Goal: Find specific page/section: Locate a particular part of the current website

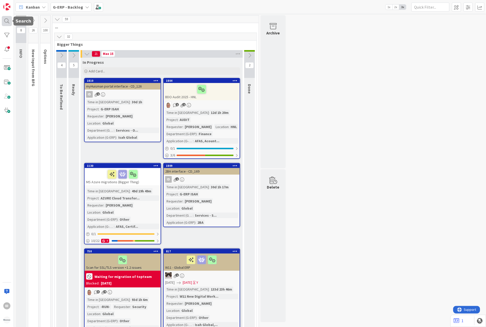
click at [4, 23] on div at bounding box center [7, 21] width 10 height 10
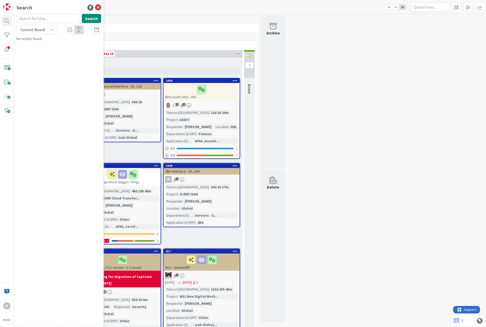
click at [39, 17] on input "text" at bounding box center [47, 18] width 63 height 9
click at [39, 27] on span "Current Board" at bounding box center [32, 29] width 25 height 5
click at [36, 50] on span "All Boards" at bounding box center [45, 51] width 53 height 8
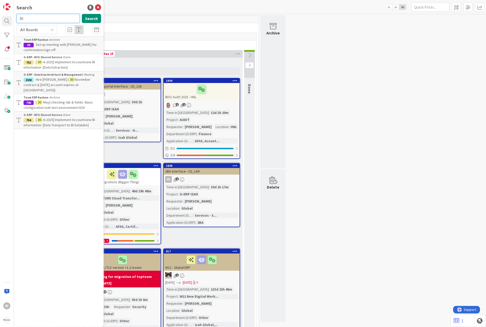
click at [35, 19] on input "30" at bounding box center [47, 18] width 63 height 9
type input "306"
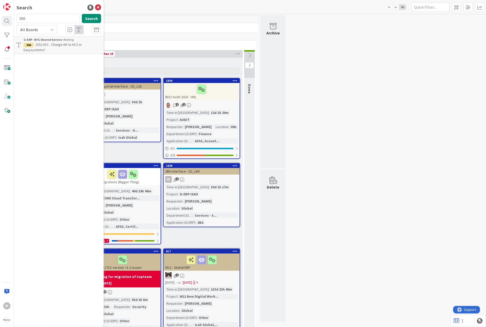
click at [44, 45] on span "(SS) HZC - Change HK to HCZ in Easysystems?" at bounding box center [53, 47] width 58 height 10
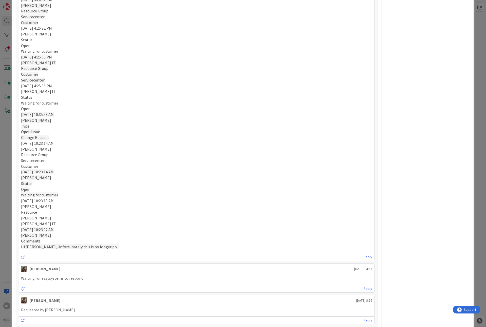
scroll to position [281, 0]
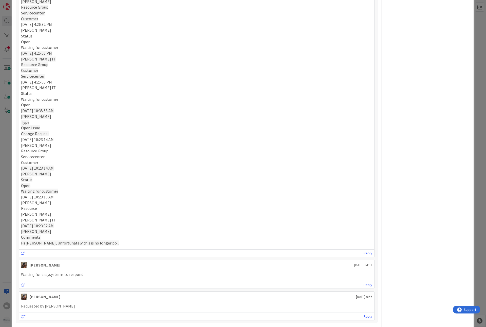
click at [94, 242] on span "Hi Vojtěch, Unfortunately this is no longer po..." at bounding box center [70, 243] width 98 height 5
click at [94, 244] on span "Hi Vojtěch, Unfortunately this is no longer po..." at bounding box center [70, 243] width 98 height 5
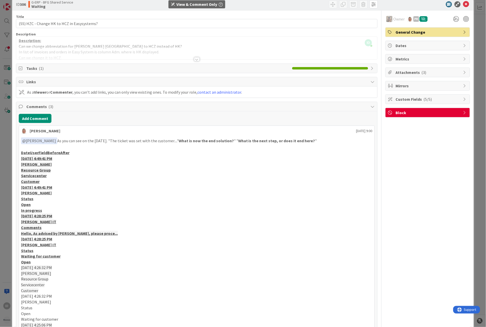
scroll to position [0, 0]
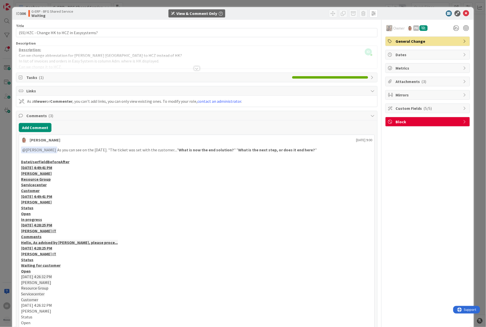
click at [199, 70] on div "Title 43 / 128 (SS) HZC - Change HK to HCZ in Easysystems? Description ID Ivo D…" at bounding box center [196, 326] width 361 height 612
click at [191, 70] on div "Title 43 / 128 (SS) HZC - Change HK to HCZ in Easysystems? Description ID Ivo D…" at bounding box center [196, 326] width 361 height 612
click at [194, 68] on div at bounding box center [197, 68] width 6 height 4
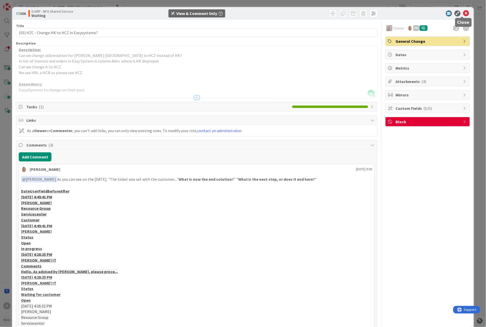
click at [464, 14] on icon at bounding box center [466, 13] width 6 height 6
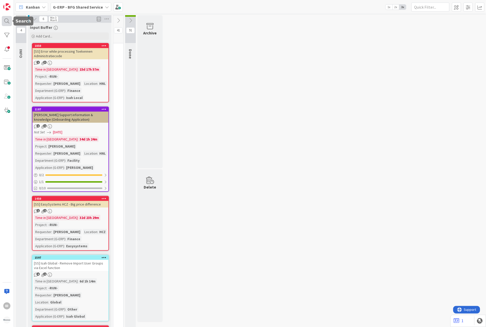
click at [3, 21] on div at bounding box center [7, 21] width 10 height 10
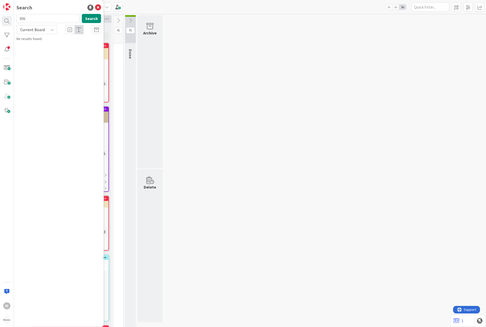
click at [31, 18] on input "306" at bounding box center [47, 18] width 63 height 9
drag, startPoint x: 32, startPoint y: 18, endPoint x: 11, endPoint y: 17, distance: 21.1
click at [11, 17] on div "ID Search 306 Search Current Board No results found." at bounding box center [7, 163] width 14 height 327
type input "1166"
click at [47, 34] on div "Current Board" at bounding box center [36, 29] width 41 height 9
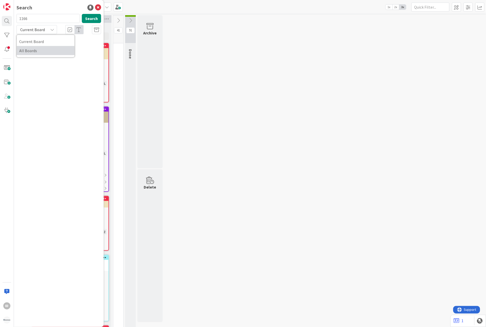
click at [31, 50] on span "All Boards" at bounding box center [45, 51] width 53 height 8
click at [87, 21] on button "Search" at bounding box center [91, 18] width 19 height 9
click at [11, 50] on div at bounding box center [7, 49] width 10 height 10
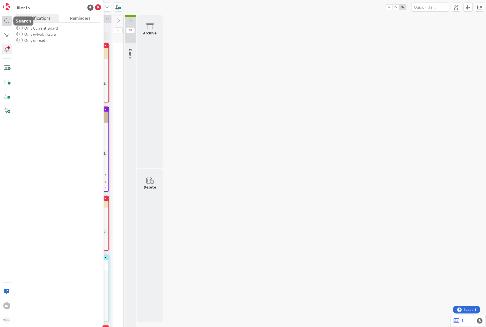
click at [4, 24] on div at bounding box center [7, 21] width 10 height 10
click at [47, 31] on div "Current Board" at bounding box center [36, 29] width 41 height 9
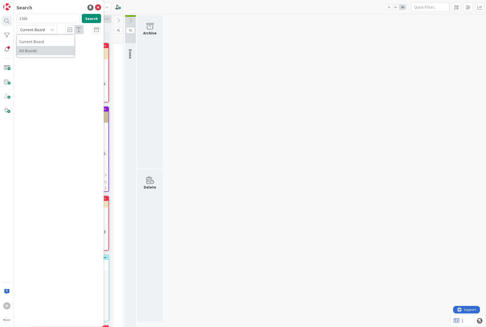
click at [35, 49] on span "All Boards" at bounding box center [45, 51] width 53 height 8
